Goal: Information Seeking & Learning: Learn about a topic

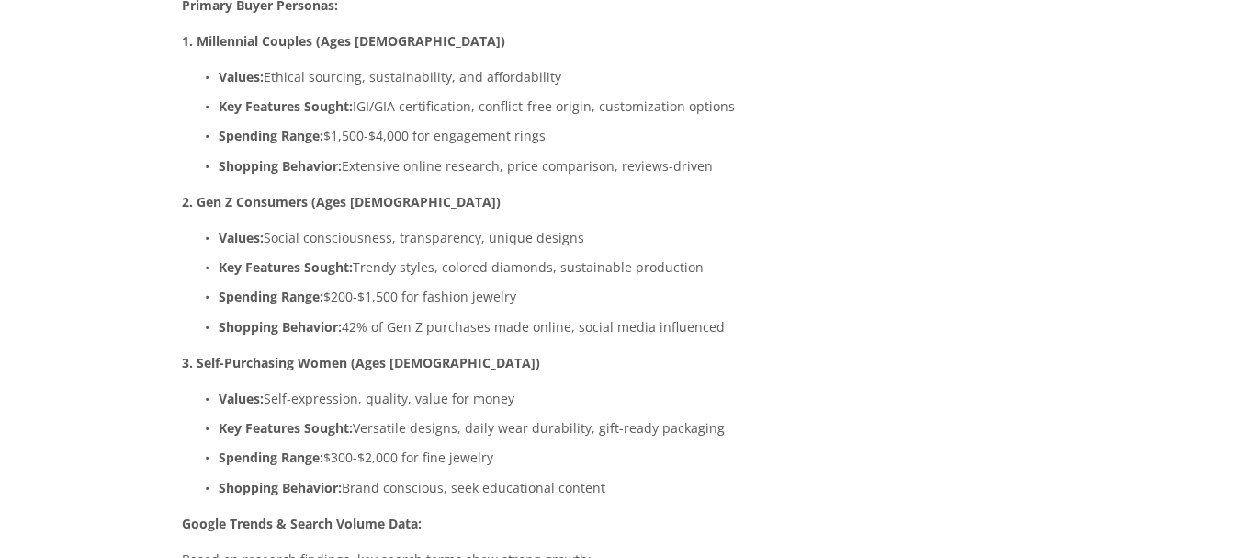
scroll to position [3011, 0]
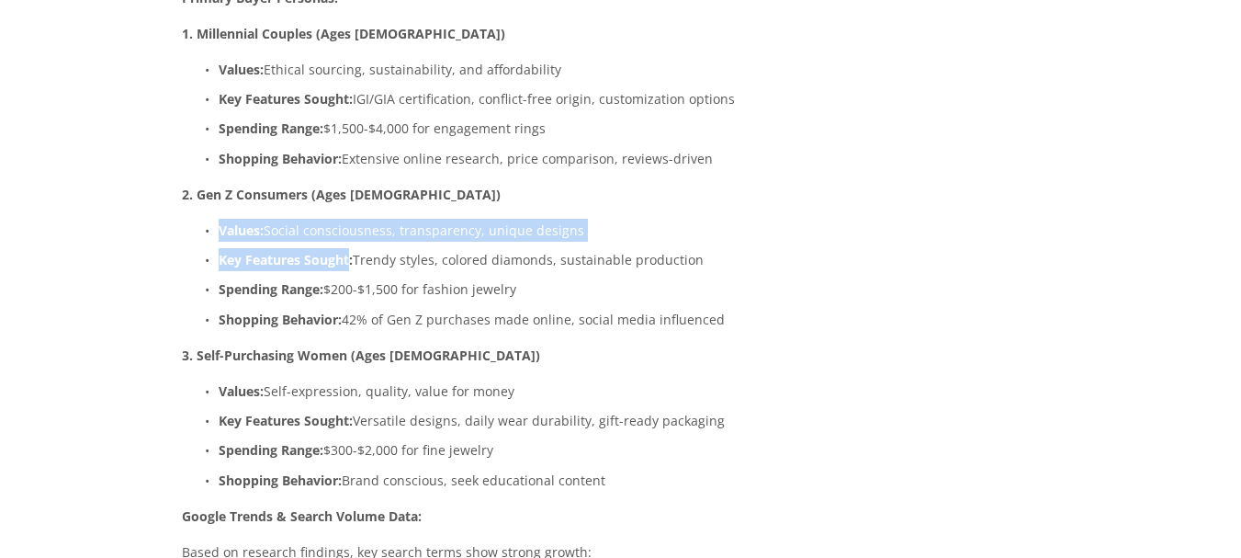
drag, startPoint x: 217, startPoint y: 178, endPoint x: 368, endPoint y: 205, distance: 153.9
type textarea "Values: Social consciousness, transparency, unique designs Key Features Sought:…"
click at [368, 219] on ul "Values: Social consciousness, transparency, unique designs Key Features Sought:…" at bounding box center [504, 275] width 644 height 112
click at [368, 248] on p "Key Features Sought: Trendy styles, colored diamonds, sustainable production" at bounding box center [522, 259] width 607 height 23
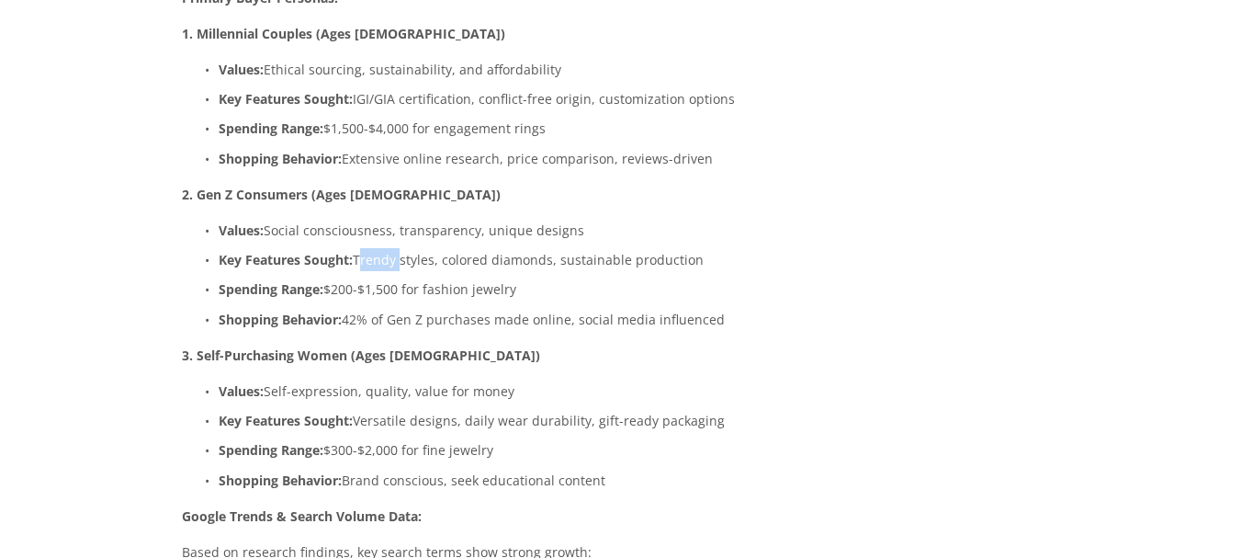
click at [368, 248] on p "Key Features Sought: Trendy styles, colored diamonds, sustainable production" at bounding box center [522, 259] width 607 height 23
click at [530, 183] on p "2. Gen Z Consumers (Ages [DEMOGRAPHIC_DATA])" at bounding box center [504, 194] width 644 height 23
click at [219, 219] on p "Values: Social consciousness, transparency, unique designs" at bounding box center [522, 230] width 607 height 23
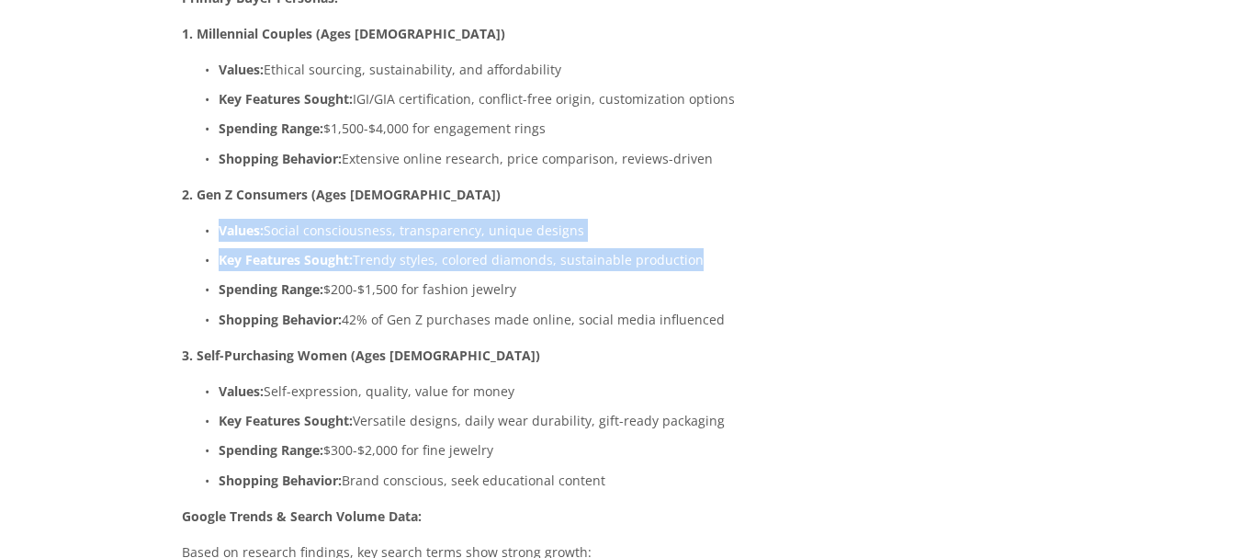
drag, startPoint x: 216, startPoint y: 185, endPoint x: 710, endPoint y: 183, distance: 494.2
click at [710, 219] on p "Values: Social consciousness, transparency, unique designs" at bounding box center [522, 230] width 607 height 23
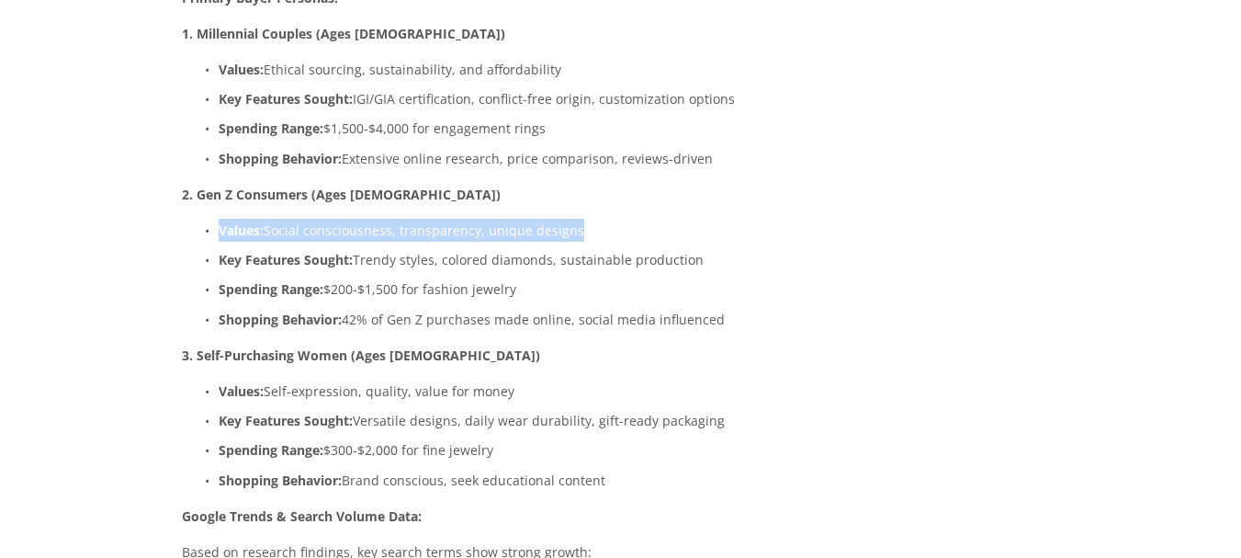
click at [710, 219] on p "Values: Social consciousness, transparency, unique designs" at bounding box center [522, 230] width 607 height 23
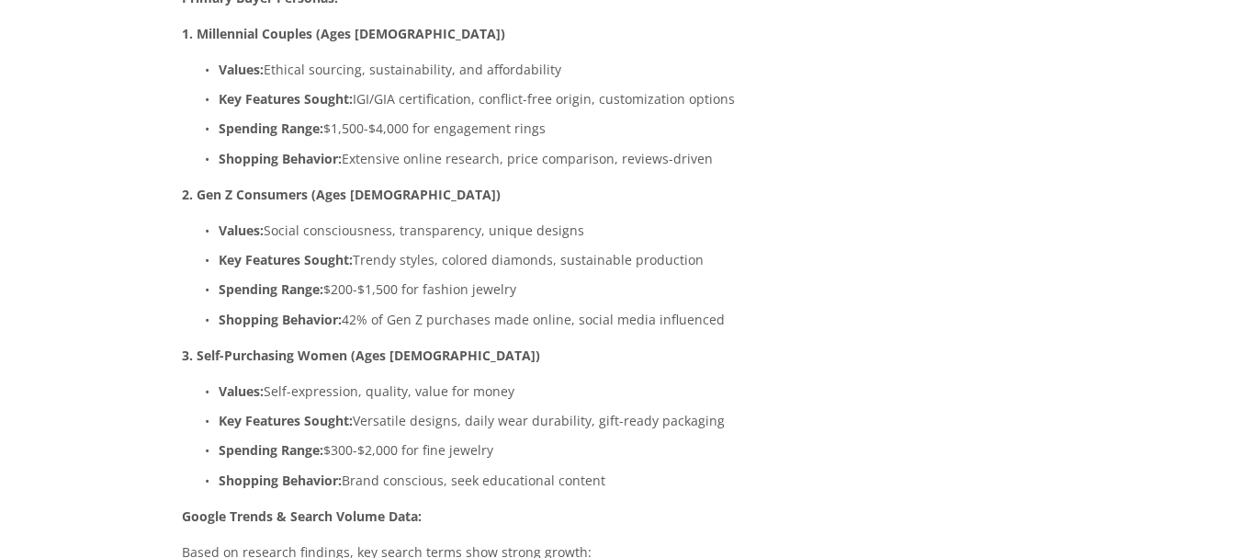
click at [219, 221] on strong "Values:" at bounding box center [241, 229] width 45 height 17
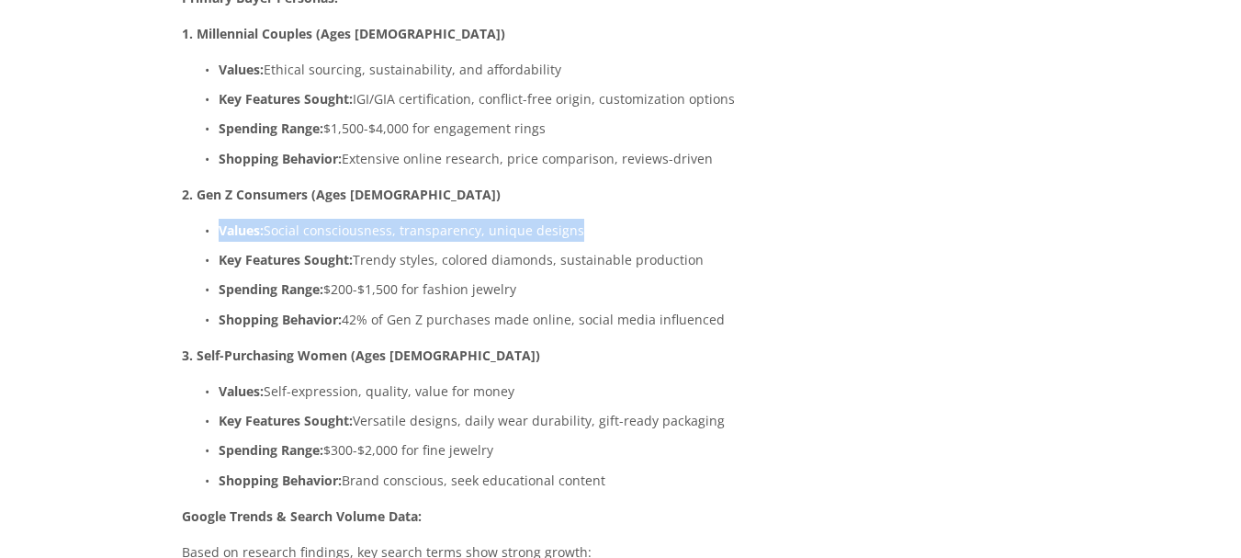
drag, startPoint x: 219, startPoint y: 184, endPoint x: 842, endPoint y: 120, distance: 626.9
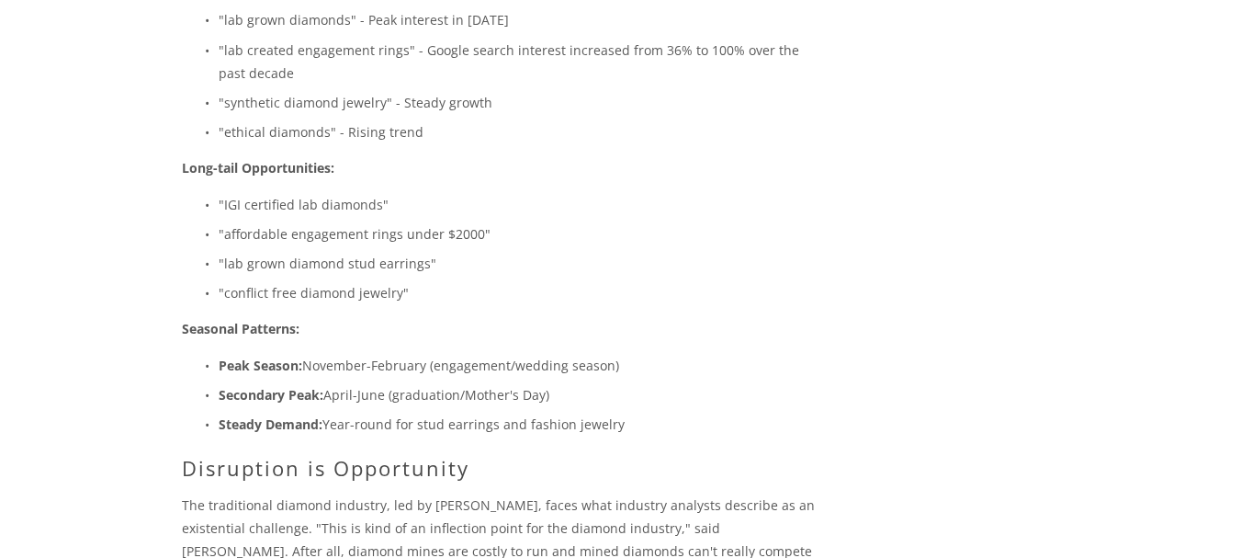
scroll to position [3611, 0]
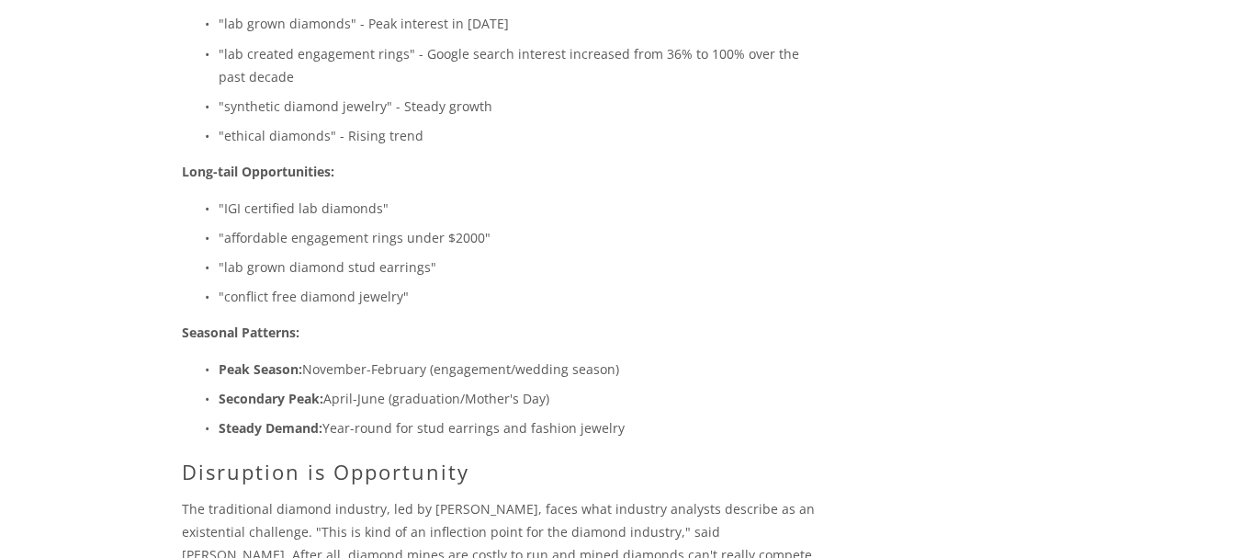
click at [523, 459] on h2 "Disruption is Opportunity" at bounding box center [504, 471] width 644 height 24
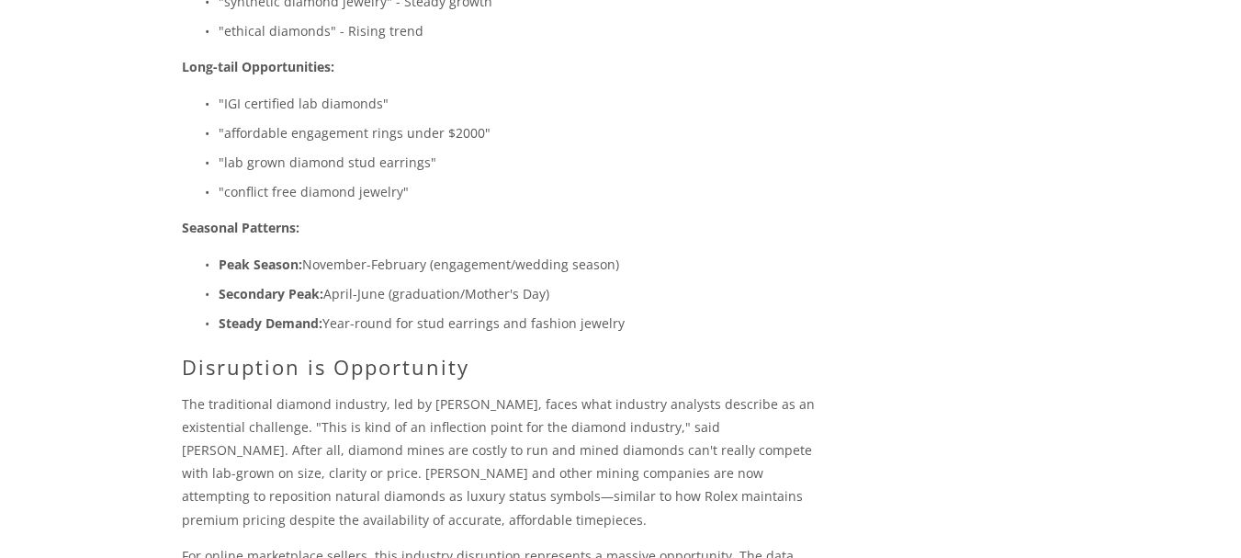
scroll to position [3868, 0]
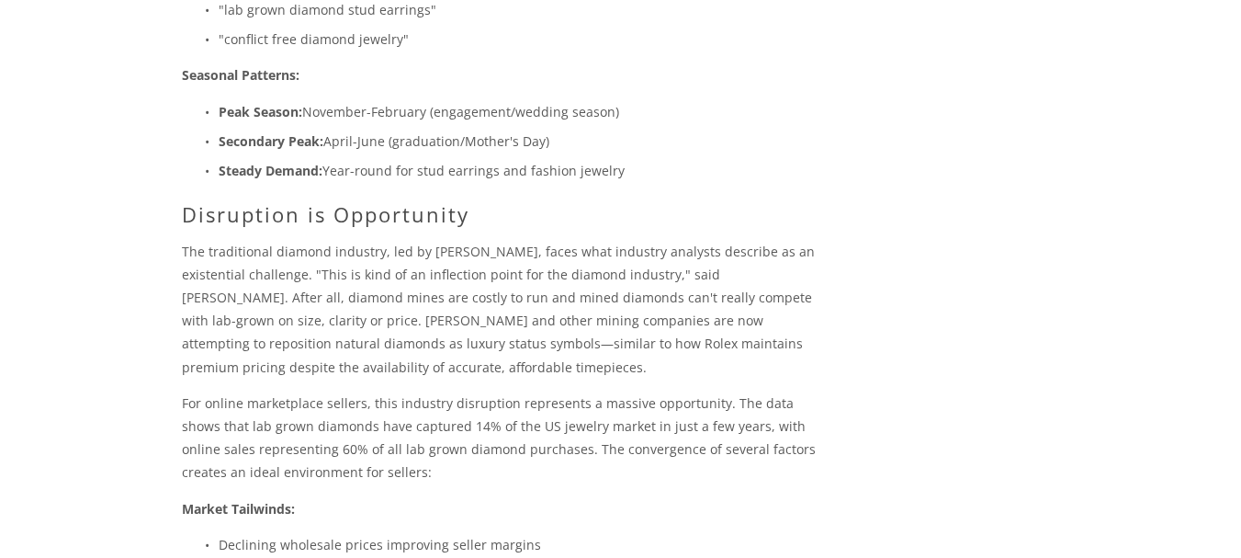
click at [641, 314] on p "The traditional diamond industry, led by [PERSON_NAME], faces what industry ana…" at bounding box center [504, 309] width 644 height 139
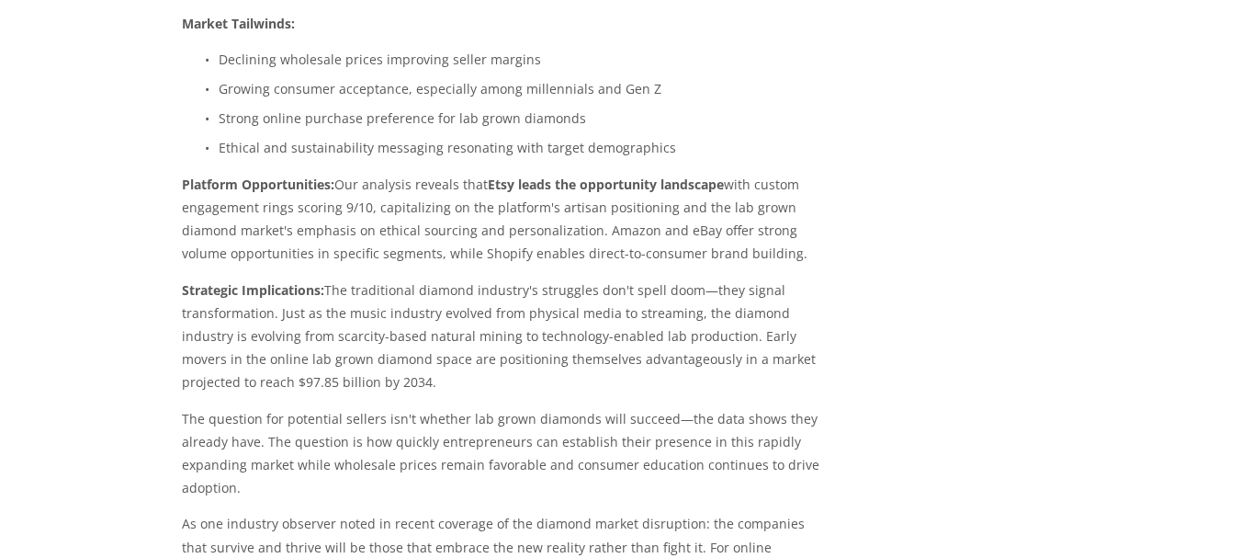
scroll to position [4358, 0]
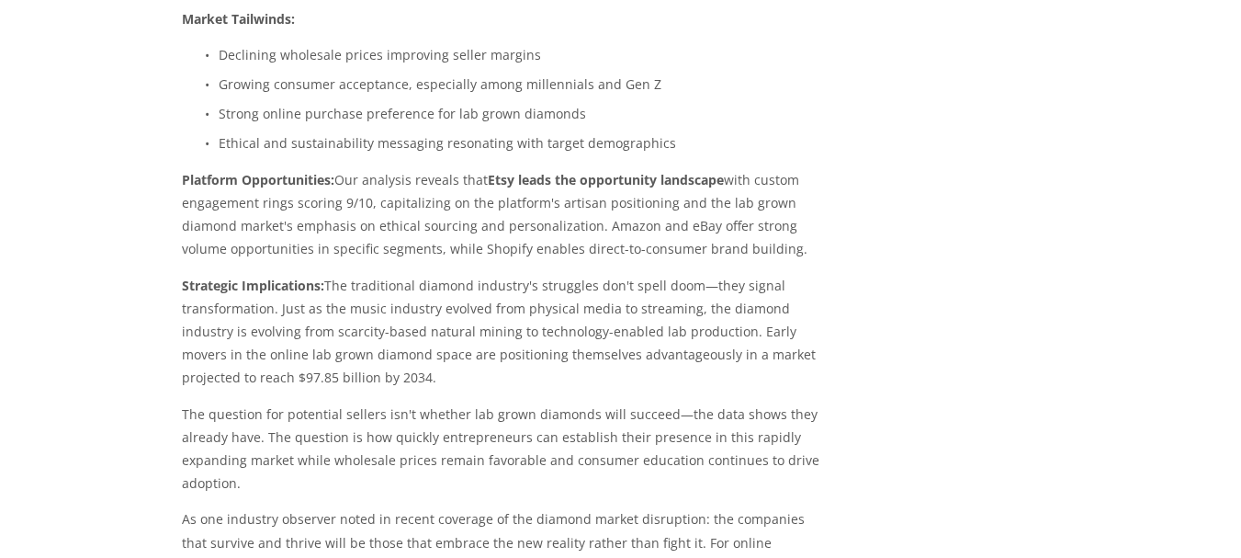
click at [821, 274] on p "Strategic Implications: The traditional diamond industry's struggles don't spel…" at bounding box center [504, 332] width 644 height 116
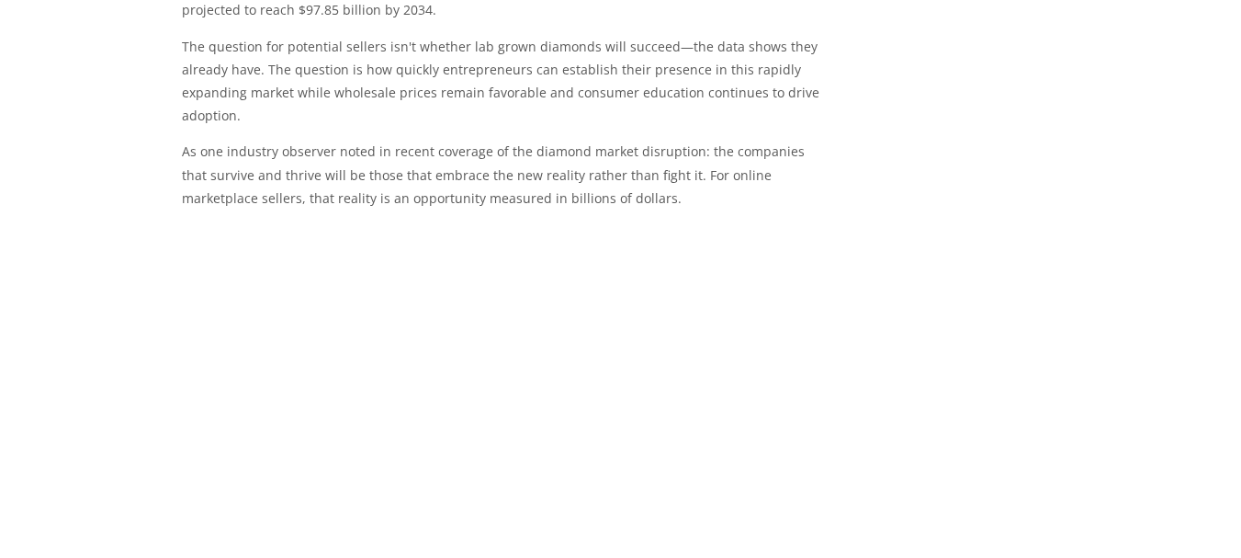
scroll to position [4696, 0]
